Goal: Browse casually: Explore the website without a specific task or goal

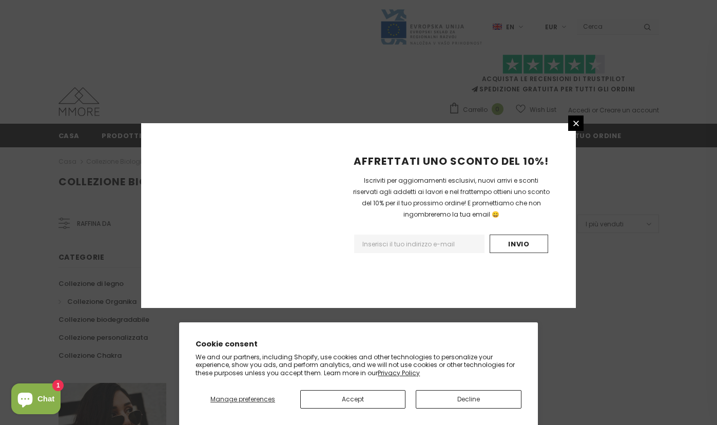
scroll to position [628, 0]
